Goal: Information Seeking & Learning: Learn about a topic

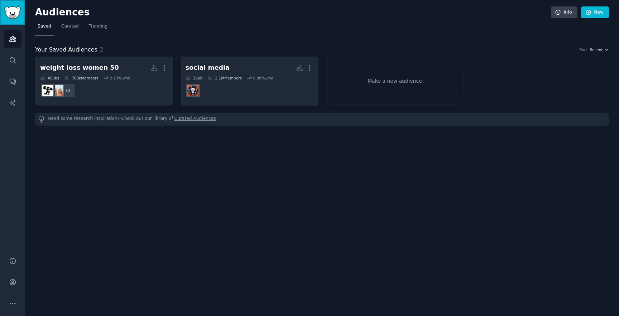
click at [13, 11] on img "Sidebar" at bounding box center [12, 12] width 16 height 13
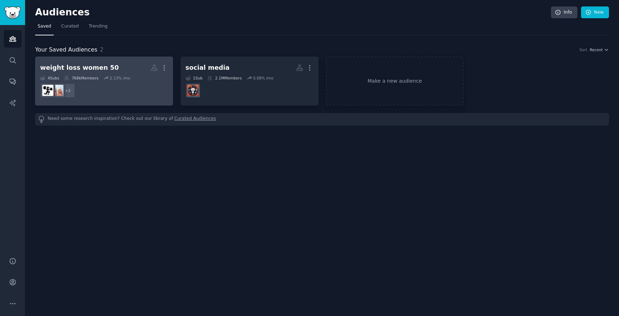
click at [90, 72] on div "weight loss women 50" at bounding box center [79, 67] width 79 height 9
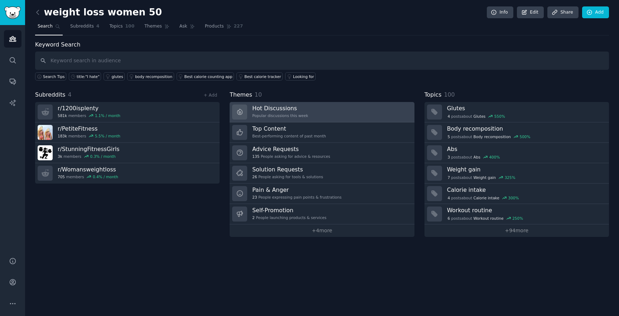
click at [301, 111] on h3 "Hot Discussions" at bounding box center [280, 109] width 56 height 8
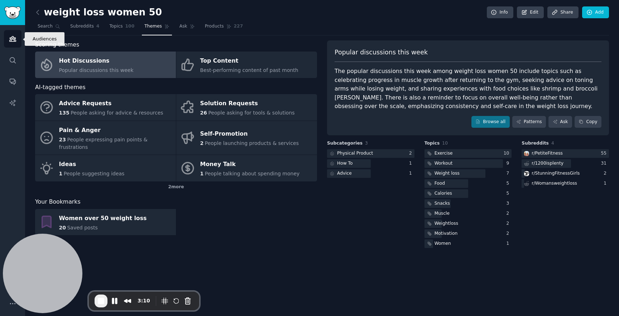
click at [13, 37] on icon "Sidebar" at bounding box center [13, 39] width 8 height 8
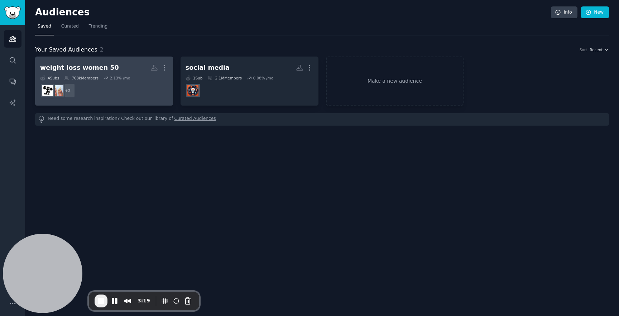
click at [122, 73] on h2 "weight loss women 50 More" at bounding box center [104, 68] width 128 height 13
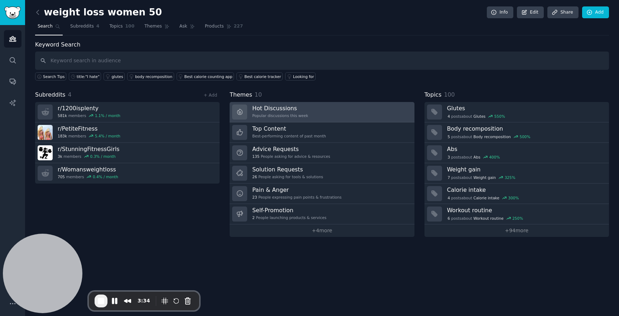
click at [276, 112] on div "Hot Discussions Popular discussions this week" at bounding box center [280, 112] width 56 height 15
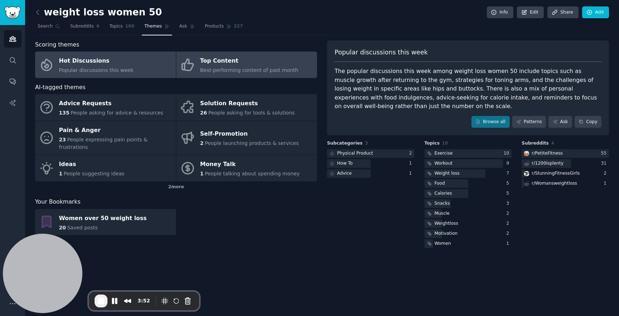
click at [224, 65] on div "Top Content" at bounding box center [249, 61] width 98 height 11
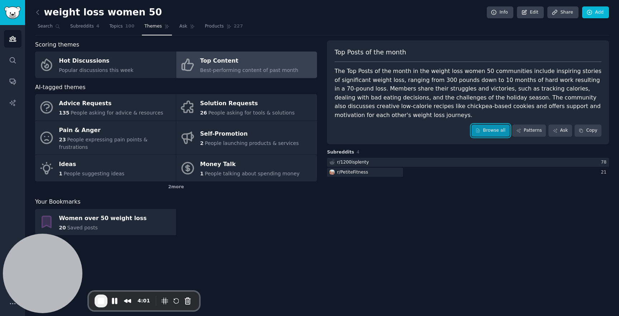
click at [486, 127] on link "Browse all" at bounding box center [490, 131] width 38 height 12
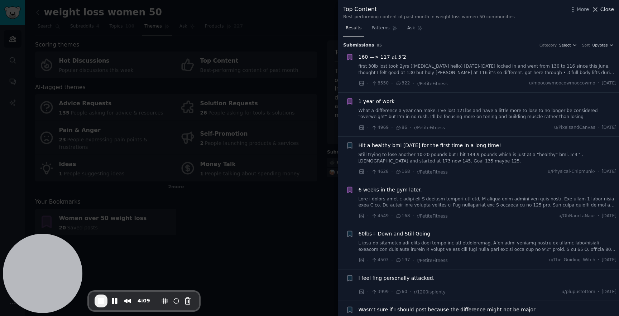
click at [605, 7] on span "Close" at bounding box center [607, 10] width 14 height 8
